Goal: Information Seeking & Learning: Learn about a topic

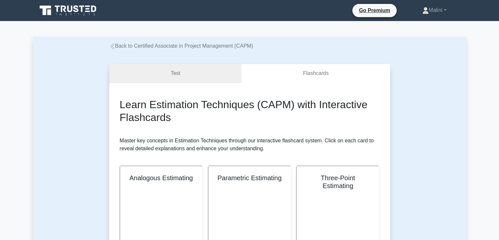
click at [183, 75] on link "Test" at bounding box center [175, 73] width 133 height 19
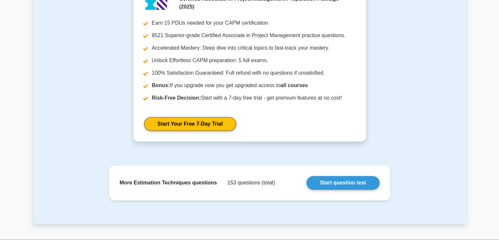
scroll to position [844, 0]
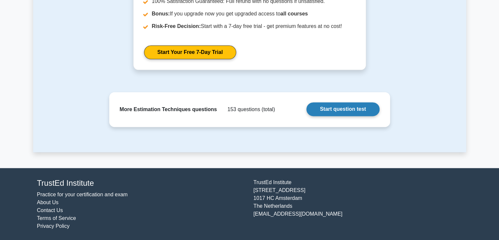
click at [354, 107] on link "Start question test" at bounding box center [343, 109] width 73 height 14
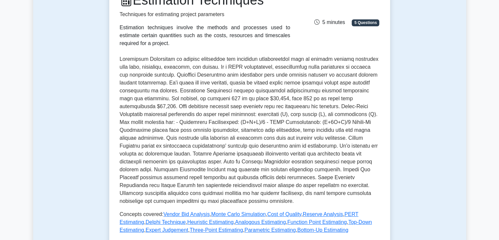
scroll to position [109, 0]
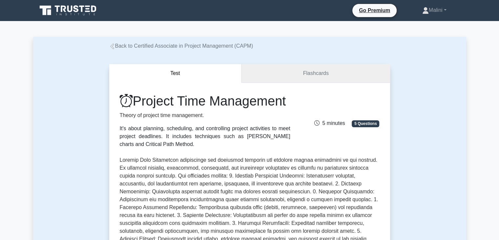
drag, startPoint x: 337, startPoint y: 71, endPoint x: 344, endPoint y: 56, distance: 16.3
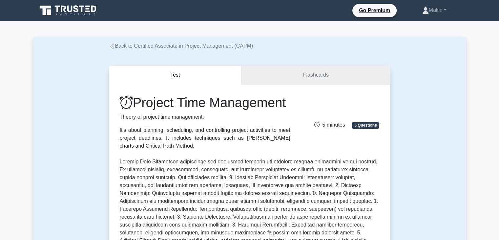
click at [336, 71] on link "Flashcards" at bounding box center [316, 75] width 148 height 19
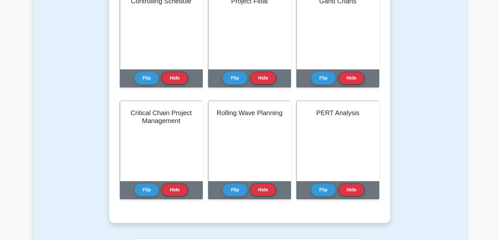
scroll to position [398, 0]
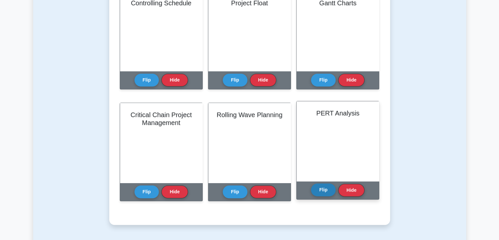
click at [327, 192] on button "Flip" at bounding box center [323, 189] width 25 height 13
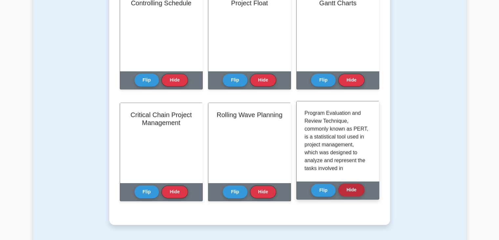
click at [360, 186] on button "Hide" at bounding box center [351, 189] width 26 height 13
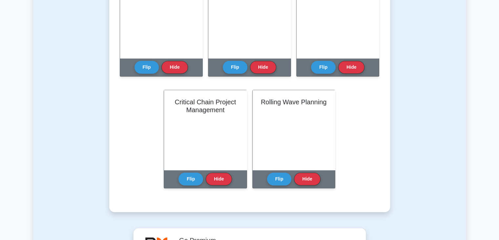
scroll to position [408, 0]
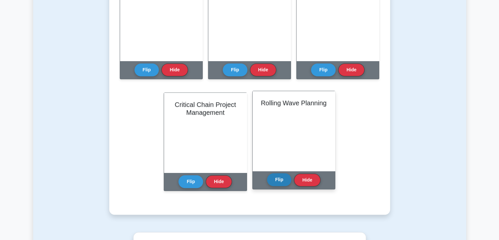
click at [278, 180] on button "Flip" at bounding box center [279, 179] width 25 height 13
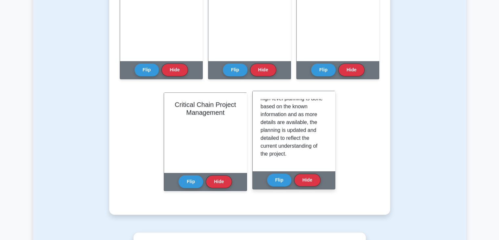
scroll to position [106, 0]
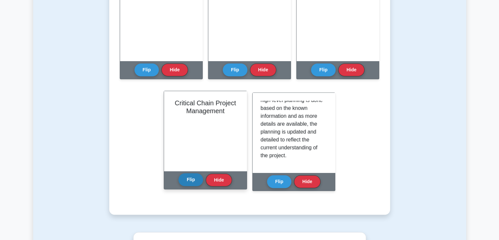
click at [189, 182] on button "Flip" at bounding box center [191, 179] width 25 height 13
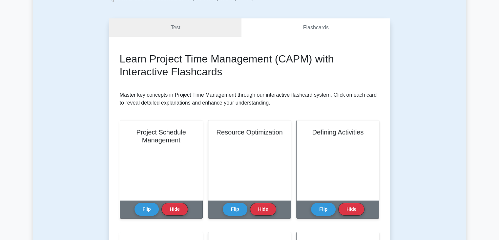
scroll to position [44, 0]
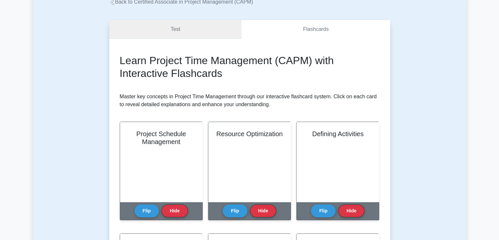
click at [183, 31] on link "Test" at bounding box center [175, 29] width 133 height 19
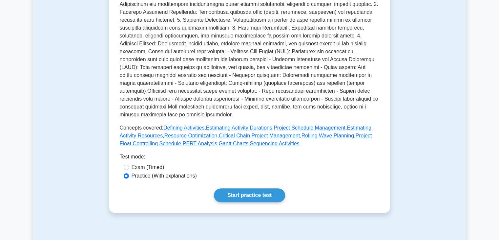
scroll to position [193, 0]
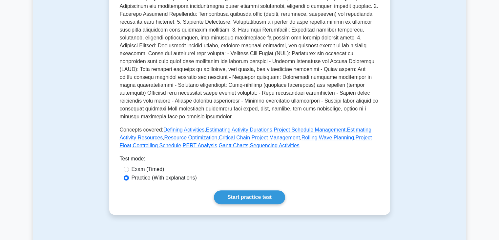
click at [158, 173] on label "Exam (Timed)" at bounding box center [148, 169] width 33 height 8
click at [129, 172] on input "Exam (Timed)" at bounding box center [126, 168] width 5 height 5
radio input "true"
click at [273, 200] on link "Start practice test" at bounding box center [249, 197] width 71 height 14
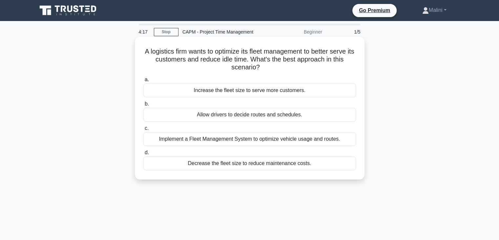
click at [338, 143] on div "Implement a Fleet Management System to optimize vehicle usage and routes." at bounding box center [249, 139] width 213 height 14
click at [143, 130] on input "c. Implement a Fleet Management System to optimize vehicle usage and routes." at bounding box center [143, 128] width 0 height 4
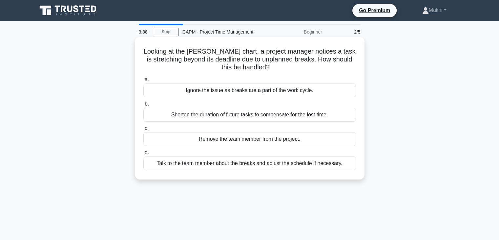
click at [339, 116] on div "Shorten the duration of future tasks to compensate for the lost time." at bounding box center [249, 115] width 213 height 14
click at [143, 106] on input "b. Shorten the duration of future tasks to compensate for the lost time." at bounding box center [143, 104] width 0 height 4
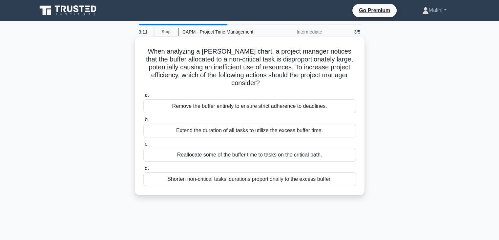
click at [347, 120] on label "b. Extend the duration of all tasks to utilize the excess buffer time." at bounding box center [249, 127] width 213 height 22
click at [143, 120] on input "b. Extend the duration of all tasks to utilize the excess buffer time." at bounding box center [143, 120] width 0 height 4
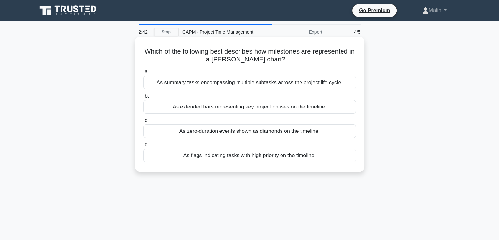
click at [350, 131] on div "As zero-duration events shown as diamonds on the timeline." at bounding box center [249, 131] width 213 height 14
click at [143, 122] on input "c. As zero-duration events shown as diamonds on the timeline." at bounding box center [143, 120] width 0 height 4
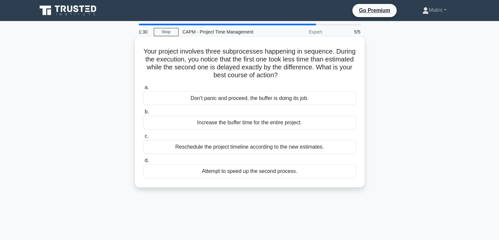
click at [339, 169] on div "Attempt to speed up the second process." at bounding box center [249, 171] width 213 height 14
click at [143, 162] on input "d. Attempt to speed up the second process." at bounding box center [143, 160] width 0 height 4
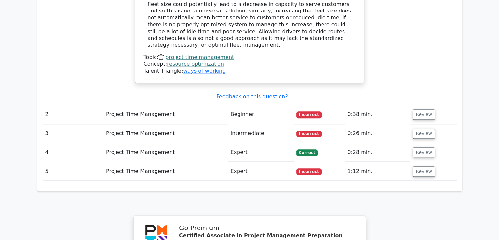
scroll to position [727, 0]
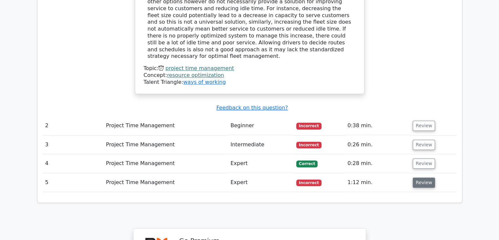
click at [428, 177] on button "Review" at bounding box center [424, 182] width 22 height 10
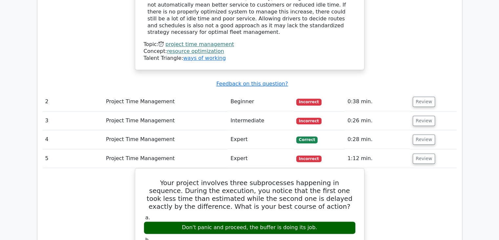
scroll to position [750, 0]
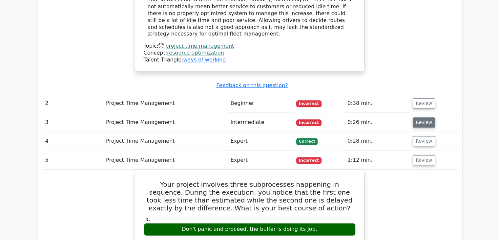
click at [428, 117] on button "Review" at bounding box center [424, 122] width 22 height 10
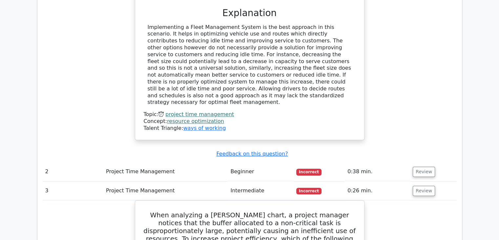
scroll to position [677, 0]
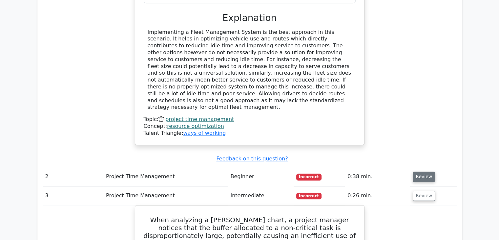
click at [430, 171] on button "Review" at bounding box center [424, 176] width 22 height 10
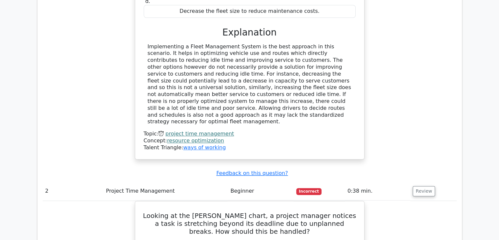
scroll to position [661, 0]
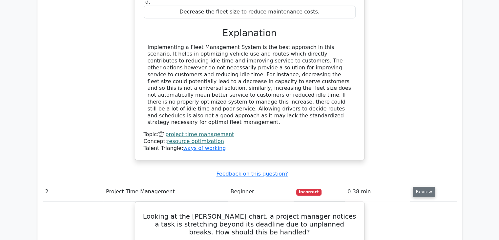
click at [420, 186] on button "Review" at bounding box center [424, 191] width 22 height 10
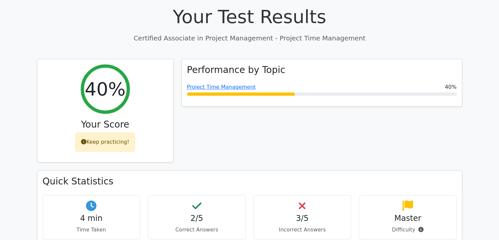
scroll to position [235, 0]
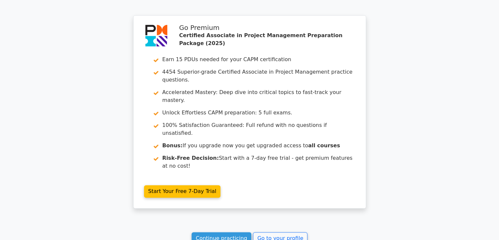
scroll to position [936, 0]
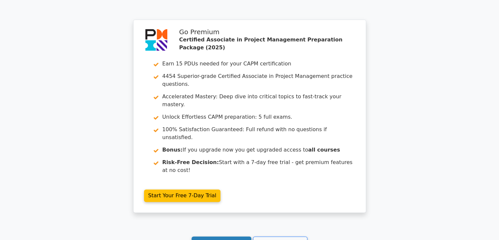
click at [228, 236] on link "Continue practicing" at bounding box center [222, 242] width 60 height 12
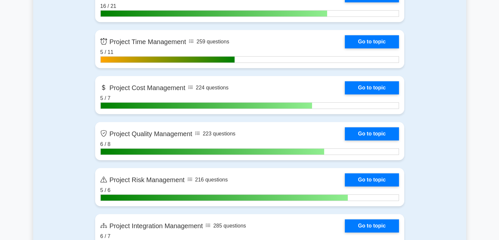
scroll to position [507, 0]
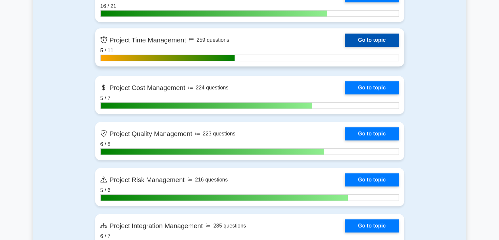
click at [383, 39] on link "Go to topic" at bounding box center [372, 39] width 54 height 13
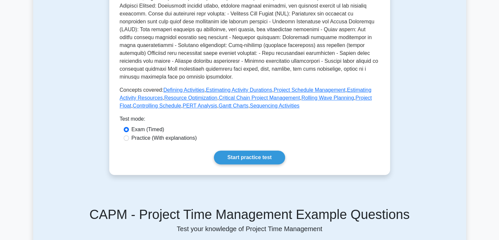
scroll to position [238, 0]
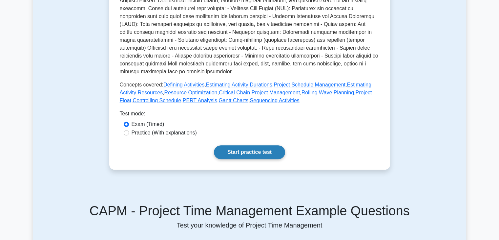
click at [253, 158] on link "Start practice test" at bounding box center [249, 152] width 71 height 14
click at [240, 159] on link "Start practice test" at bounding box center [249, 152] width 71 height 14
click at [272, 156] on link "Start practice test" at bounding box center [249, 152] width 71 height 14
click at [259, 157] on link "Start practice test" at bounding box center [249, 152] width 71 height 14
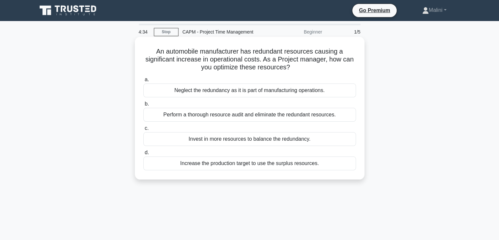
click at [350, 113] on div "Perform a thorough resource audit and eliminate the redundant resources." at bounding box center [249, 115] width 213 height 14
click at [143, 106] on input "b. Perform a thorough resource audit and eliminate the redundant resources." at bounding box center [143, 104] width 0 height 4
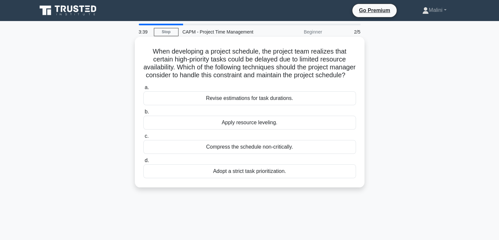
click at [352, 105] on div "Revise estimations for task durations." at bounding box center [249, 98] width 213 height 14
click at [143, 90] on input "a. Revise estimations for task durations." at bounding box center [143, 87] width 0 height 4
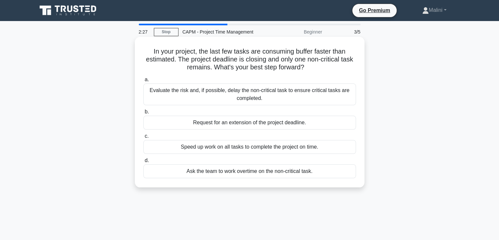
click at [348, 147] on div "Speed up work on all tasks to complete the project on time." at bounding box center [249, 147] width 213 height 14
click at [143, 138] on input "c. Speed up work on all tasks to complete the project on time." at bounding box center [143, 136] width 0 height 4
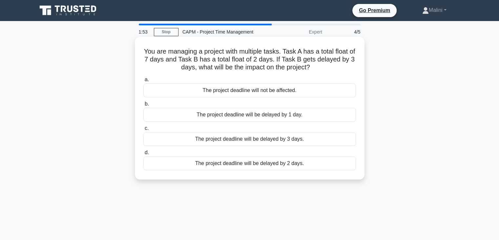
click at [341, 117] on div "The project deadline will be delayed by 1 day." at bounding box center [249, 115] width 213 height 14
click at [143, 106] on input "b. The project deadline will be delayed by 1 day." at bounding box center [143, 104] width 0 height 4
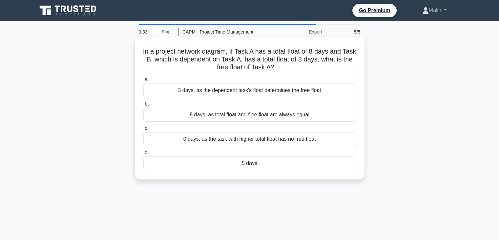
click at [349, 162] on div "5 days" at bounding box center [249, 163] width 213 height 14
click at [143, 155] on input "d. 5 days" at bounding box center [143, 152] width 0 height 4
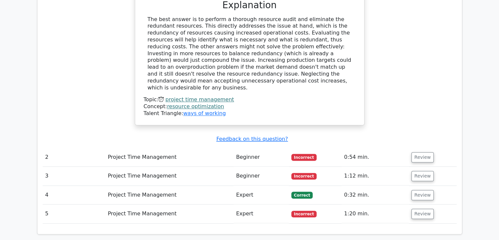
scroll to position [697, 0]
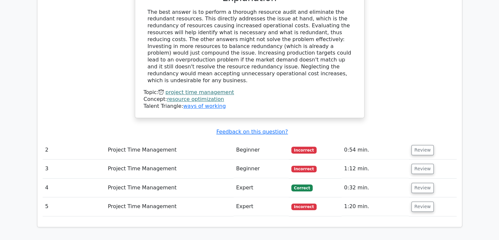
click at [422, 197] on td "Review" at bounding box center [433, 206] width 48 height 19
click at [423, 201] on button "Review" at bounding box center [423, 206] width 22 height 10
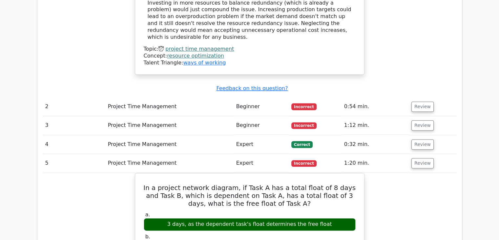
scroll to position [738, 0]
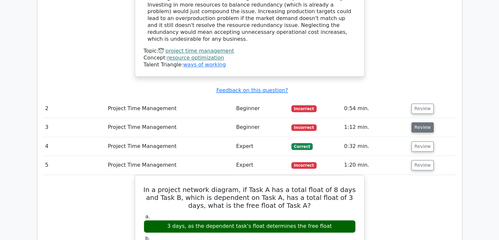
click at [419, 122] on button "Review" at bounding box center [423, 127] width 22 height 10
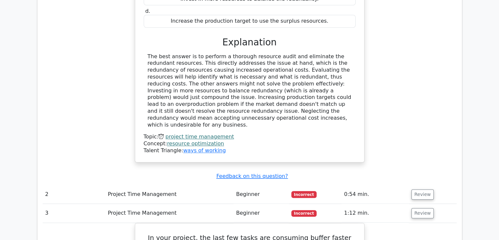
scroll to position [650, 0]
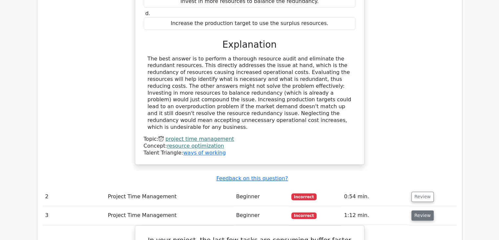
click at [423, 210] on button "Review" at bounding box center [423, 215] width 22 height 10
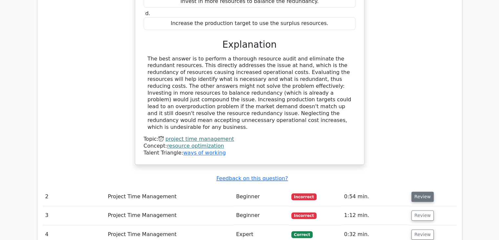
click at [424, 191] on button "Review" at bounding box center [423, 196] width 22 height 10
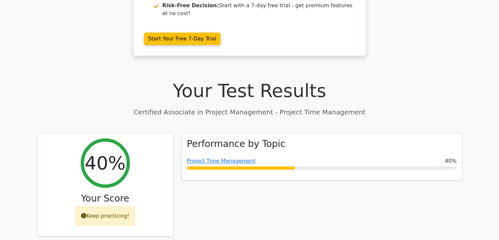
scroll to position [0, 0]
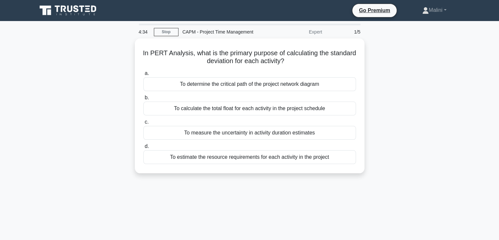
drag, startPoint x: 337, startPoint y: 131, endPoint x: 376, endPoint y: 89, distance: 58.1
click at [376, 89] on div "In PERT Analysis, what is the primary purpose of calculating the standard devia…" at bounding box center [249, 109] width 433 height 142
click at [403, 97] on div "In PERT Analysis, what is the primary purpose of calculating the standard devia…" at bounding box center [249, 109] width 433 height 142
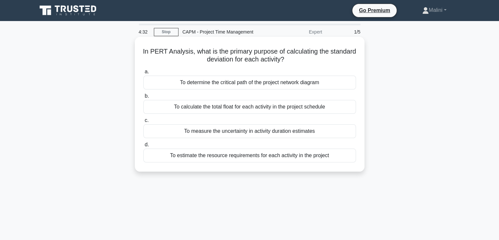
click at [343, 83] on div "To determine the critical path of the project network diagram" at bounding box center [249, 82] width 213 height 14
click at [143, 74] on input "a. To determine the critical path of the project network diagram" at bounding box center [143, 72] width 0 height 4
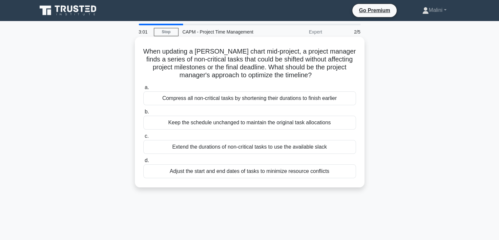
click at [335, 100] on div "Compress all non-critical tasks by shortening their durations to finish earlier" at bounding box center [249, 98] width 213 height 14
click at [143, 90] on input "a. Compress all non-critical tasks by shortening their durations to finish earl…" at bounding box center [143, 87] width 0 height 4
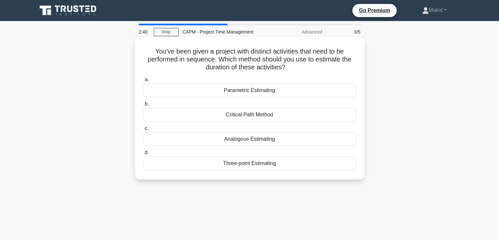
click at [346, 118] on div "Critical Path Method" at bounding box center [249, 115] width 213 height 14
click at [143, 106] on input "b. Critical Path Method" at bounding box center [143, 104] width 0 height 4
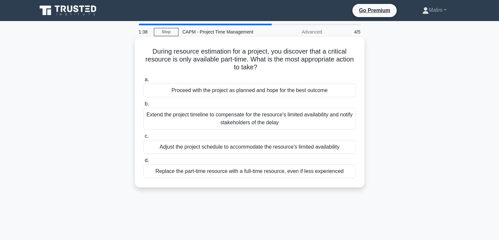
click at [347, 150] on div "Adjust the project schedule to accommodate the resource's limited availability" at bounding box center [249, 147] width 213 height 14
click at [143, 138] on input "c. Adjust the project schedule to accommodate the resource's limited availabili…" at bounding box center [143, 136] width 0 height 4
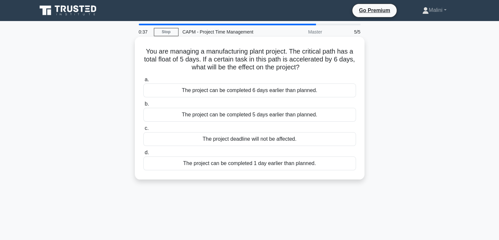
click at [342, 91] on div "The project can be completed 6 days earlier than planned." at bounding box center [249, 90] width 213 height 14
click at [143, 82] on input "a. The project can be completed 6 days earlier than planned." at bounding box center [143, 79] width 0 height 4
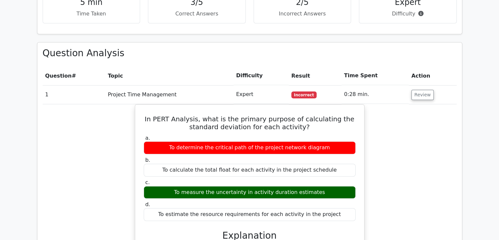
scroll to position [448, 0]
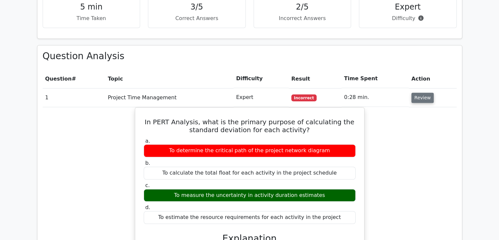
click at [422, 93] on button "Review" at bounding box center [423, 98] width 22 height 10
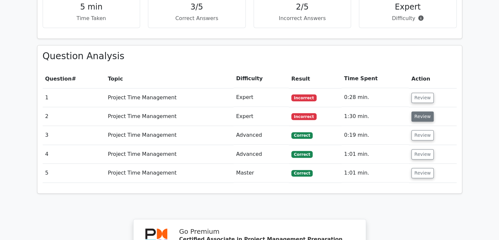
click at [423, 111] on button "Review" at bounding box center [423, 116] width 22 height 10
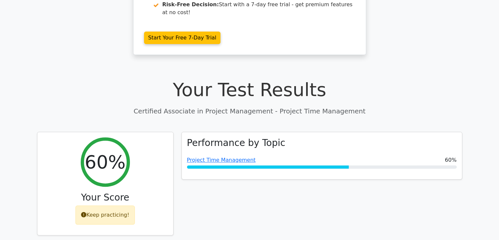
scroll to position [0, 0]
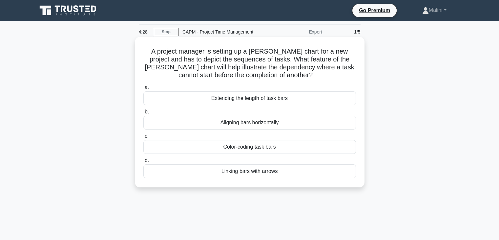
click at [316, 95] on div "Extending the length of task bars" at bounding box center [249, 98] width 213 height 14
click at [143, 90] on input "a. Extending the length of task bars" at bounding box center [143, 87] width 0 height 4
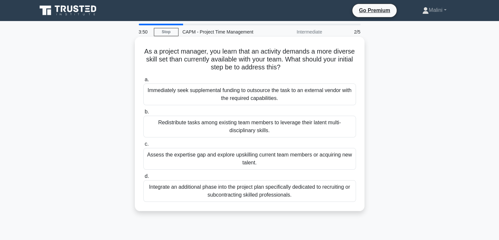
click at [340, 161] on div "Assess the expertise gap and explore upskilling current team members or acquiri…" at bounding box center [249, 159] width 213 height 22
click at [143, 146] on input "c. Assess the expertise gap and explore upskilling current team members or acqu…" at bounding box center [143, 144] width 0 height 4
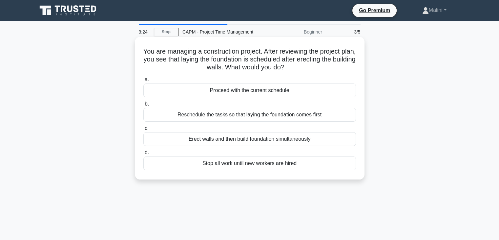
click at [345, 116] on div "Reschedule the tasks so that laying the foundation comes first" at bounding box center [249, 115] width 213 height 14
click at [143, 106] on input "b. Reschedule the tasks so that laying the foundation comes first" at bounding box center [143, 104] width 0 height 4
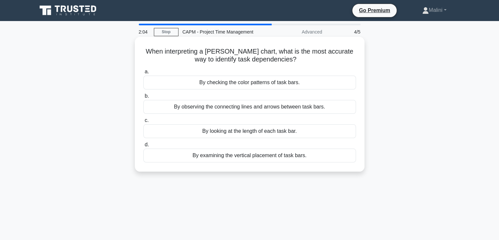
click at [354, 106] on div "By observing the connecting lines and arrows between task bars." at bounding box center [249, 107] width 213 height 14
click at [143, 98] on input "b. By observing the connecting lines and arrows between task bars." at bounding box center [143, 96] width 0 height 4
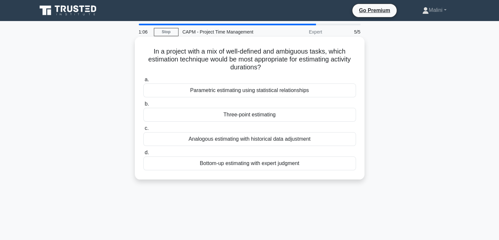
click at [337, 92] on div "Parametric estimating using statistical relationships" at bounding box center [249, 90] width 213 height 14
click at [143, 82] on input "a. Parametric estimating using statistical relationships" at bounding box center [143, 79] width 0 height 4
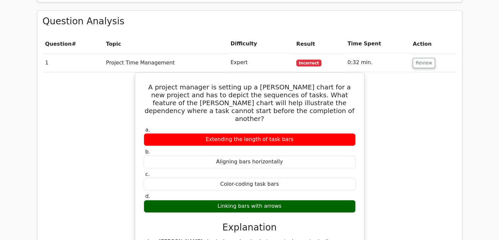
scroll to position [486, 0]
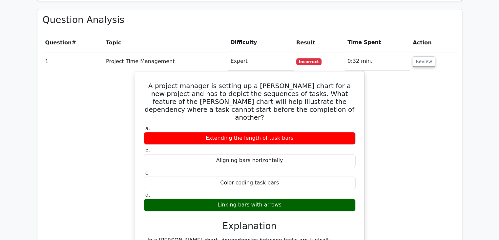
drag, startPoint x: 500, startPoint y: 24, endPoint x: 503, endPoint y: 115, distance: 91.3
click at [499, 115] on html "Go Premium Malini" at bounding box center [249, 157] width 499 height 1287
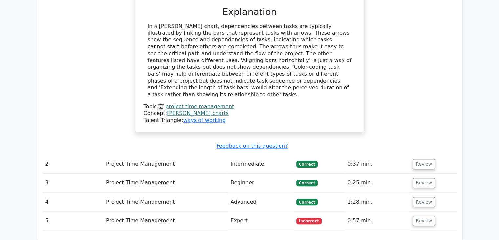
scroll to position [701, 0]
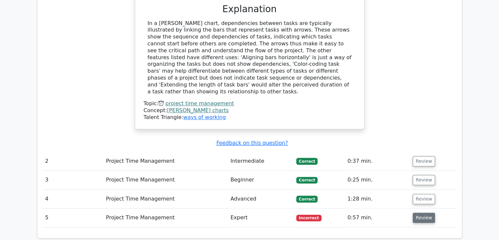
click at [424, 212] on button "Review" at bounding box center [424, 217] width 22 height 10
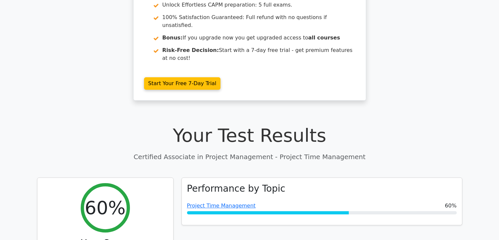
scroll to position [0, 0]
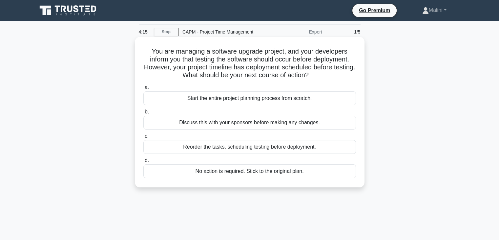
click at [350, 145] on div "Reorder the tasks, scheduling testing before deployment." at bounding box center [249, 147] width 213 height 14
click at [143, 138] on input "c. Reorder the tasks, scheduling testing before deployment." at bounding box center [143, 136] width 0 height 4
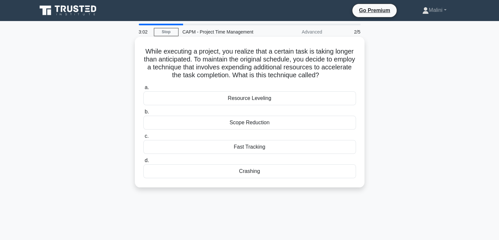
click at [316, 98] on div "Resource Leveling" at bounding box center [249, 98] width 213 height 14
click at [143, 90] on input "a. Resource Leveling" at bounding box center [143, 87] width 0 height 4
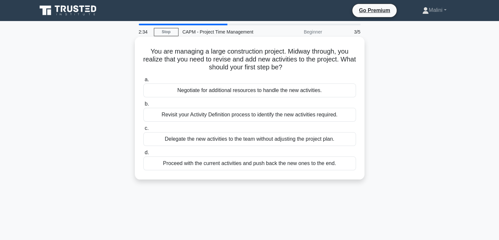
click at [345, 118] on div "Revisit your Activity Definition process to identify the new activities require…" at bounding box center [249, 115] width 213 height 14
click at [143, 106] on input "b. Revisit your Activity Definition process to identify the new activities requ…" at bounding box center [143, 104] width 0 height 4
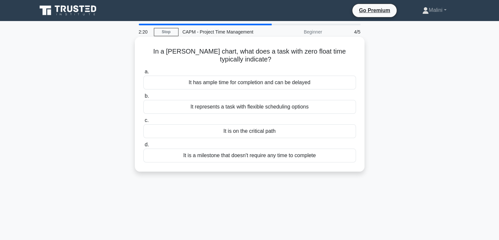
click at [342, 136] on div "It is on the critical path" at bounding box center [249, 131] width 213 height 14
click at [143, 122] on input "c. It is on the critical path" at bounding box center [143, 120] width 0 height 4
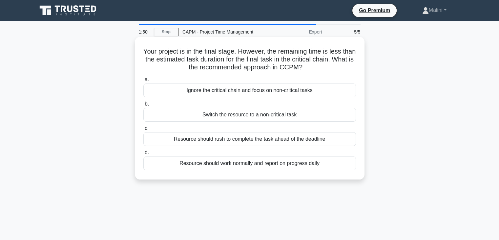
click at [331, 140] on div "Resource should rush to complete the task ahead of the deadline" at bounding box center [249, 139] width 213 height 14
click at [143, 130] on input "c. Resource should rush to complete the task ahead of the deadline" at bounding box center [143, 128] width 0 height 4
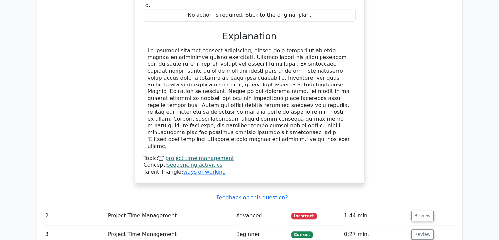
scroll to position [678, 0]
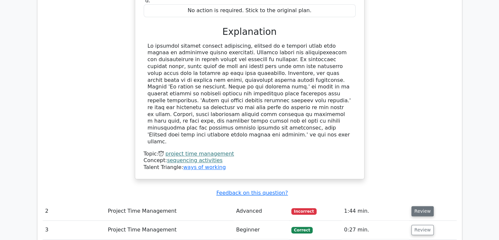
click at [416, 206] on button "Review" at bounding box center [423, 211] width 22 height 10
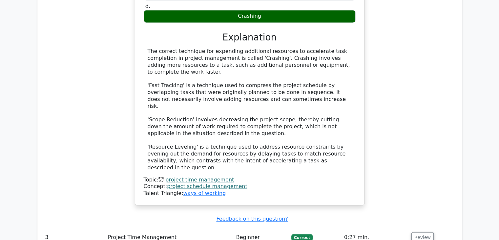
scroll to position [1015, 0]
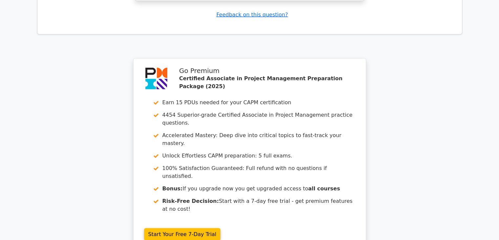
scroll to position [1583, 0]
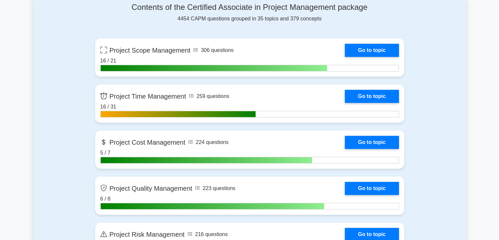
scroll to position [449, 0]
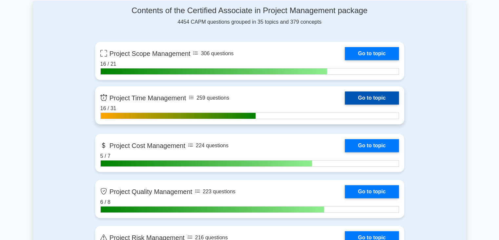
click at [376, 92] on link "Go to topic" at bounding box center [372, 97] width 54 height 13
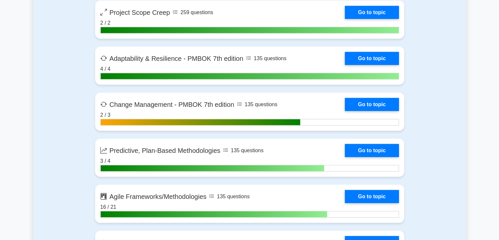
scroll to position [1813, 0]
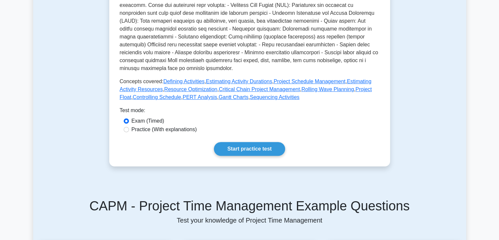
scroll to position [245, 0]
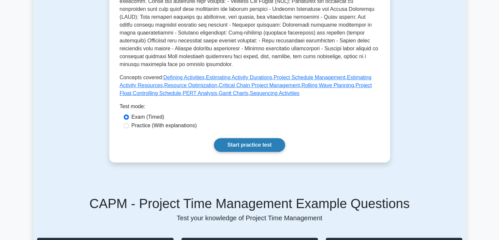
click at [262, 152] on link "Start practice test" at bounding box center [249, 145] width 71 height 14
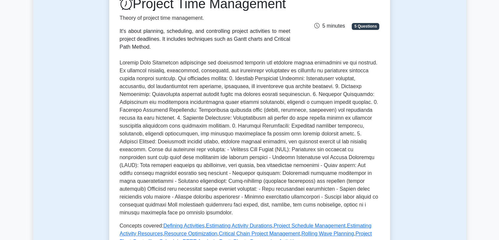
scroll to position [0, 0]
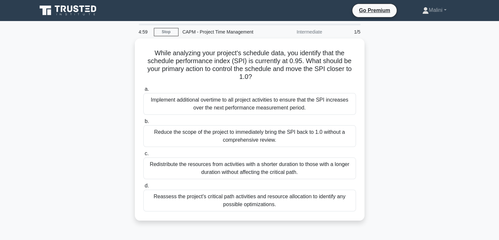
scroll to position [4, 0]
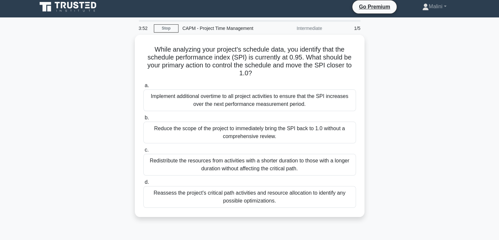
click at [448, 135] on div "While analyzing your project's schedule data, you identify that the schedule pe…" at bounding box center [249, 130] width 433 height 190
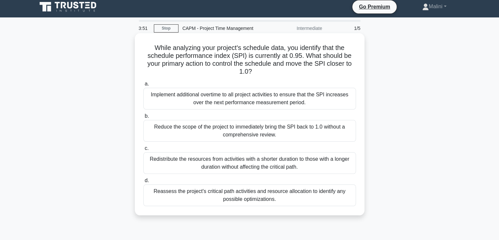
click at [331, 196] on div "Reassess the project's critical path activities and resource allocation to iden…" at bounding box center [249, 195] width 213 height 22
click at [143, 183] on input "d. Reassess the project's critical path activities and resource allocation to i…" at bounding box center [143, 180] width 0 height 4
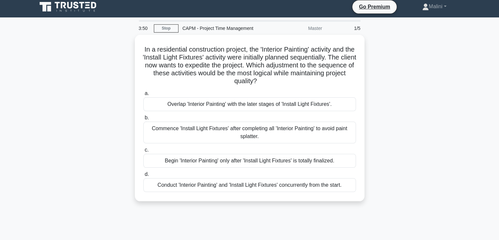
scroll to position [0, 0]
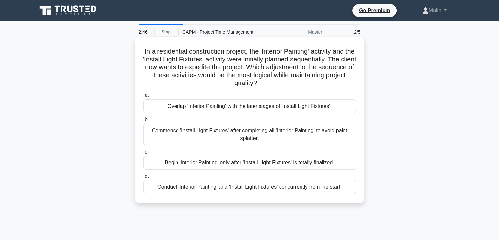
click at [348, 187] on div "Conduct 'Interior Painting' and 'Install Light Fixtures' concurrently from the …" at bounding box center [249, 187] width 213 height 14
click at [143, 178] on input "d. Conduct 'Interior Painting' and 'Install Light Fixtures' concurrently from t…" at bounding box center [143, 176] width 0 height 4
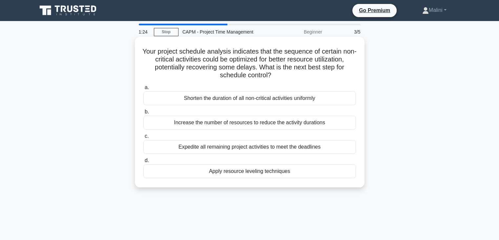
click at [340, 169] on div "Apply resource leveling techniques" at bounding box center [249, 171] width 213 height 14
click at [143, 162] on input "d. Apply resource leveling techniques" at bounding box center [143, 160] width 0 height 4
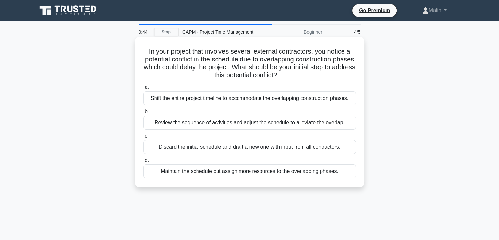
click at [348, 125] on div "Review the sequence of activities and adjust the schedule to alleviate the over…" at bounding box center [249, 123] width 213 height 14
click at [143, 114] on input "b. Review the sequence of activities and adjust the schedule to alleviate the o…" at bounding box center [143, 112] width 0 height 4
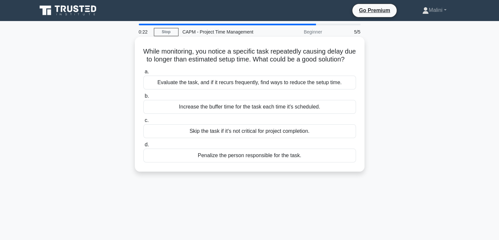
click at [339, 89] on div "Evaluate the task, and if it recurs frequently, find ways to reduce the setup t…" at bounding box center [249, 82] width 213 height 14
click at [143, 74] on input "a. Evaluate the task, and if it recurs frequently, find ways to reduce the setu…" at bounding box center [143, 72] width 0 height 4
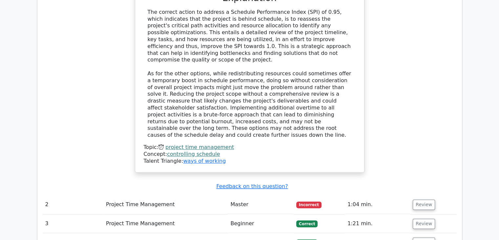
scroll to position [751, 0]
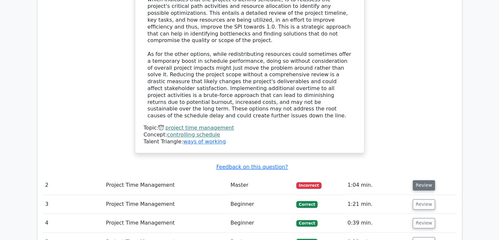
click at [428, 180] on button "Review" at bounding box center [424, 185] width 22 height 10
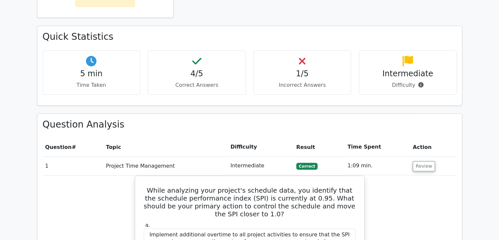
scroll to position [0, 0]
